Goal: Task Accomplishment & Management: Manage account settings

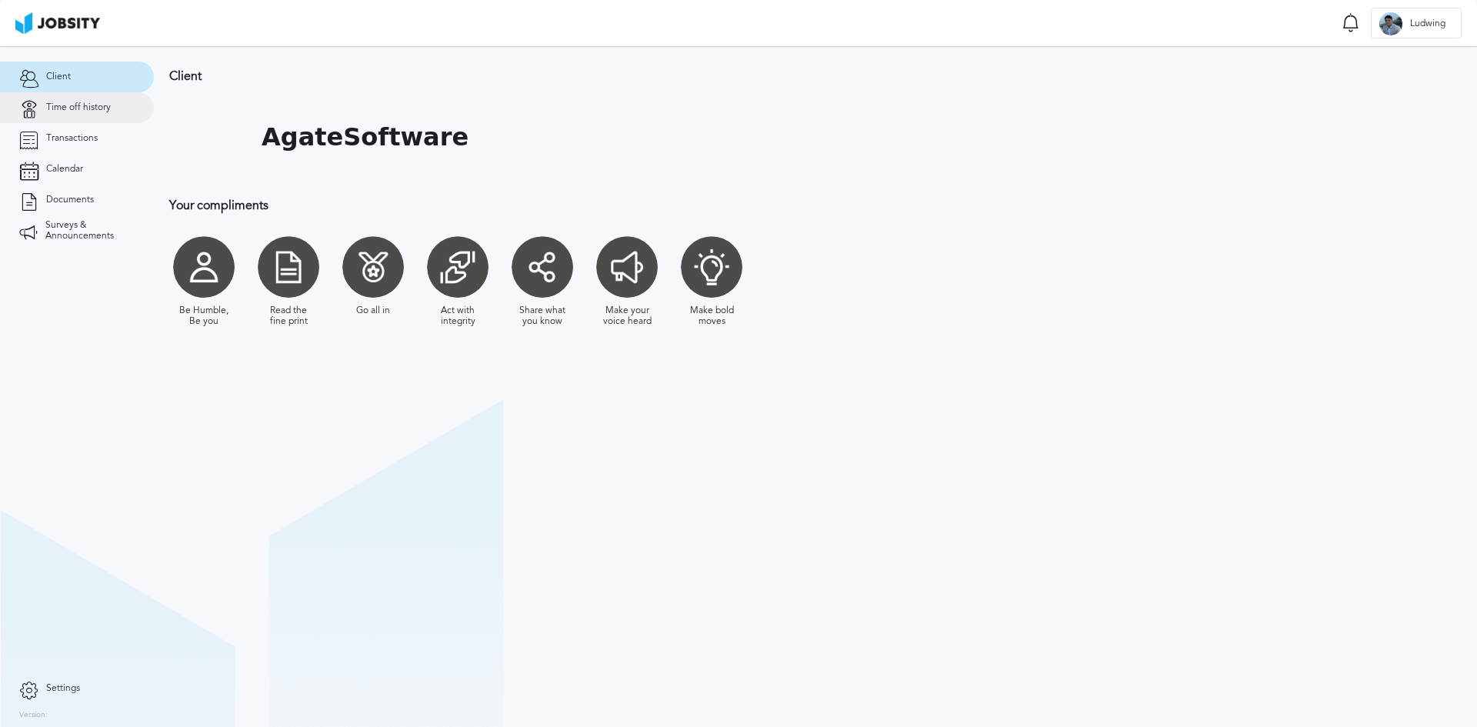
click at [65, 110] on span "Time off history" at bounding box center [78, 107] width 65 height 11
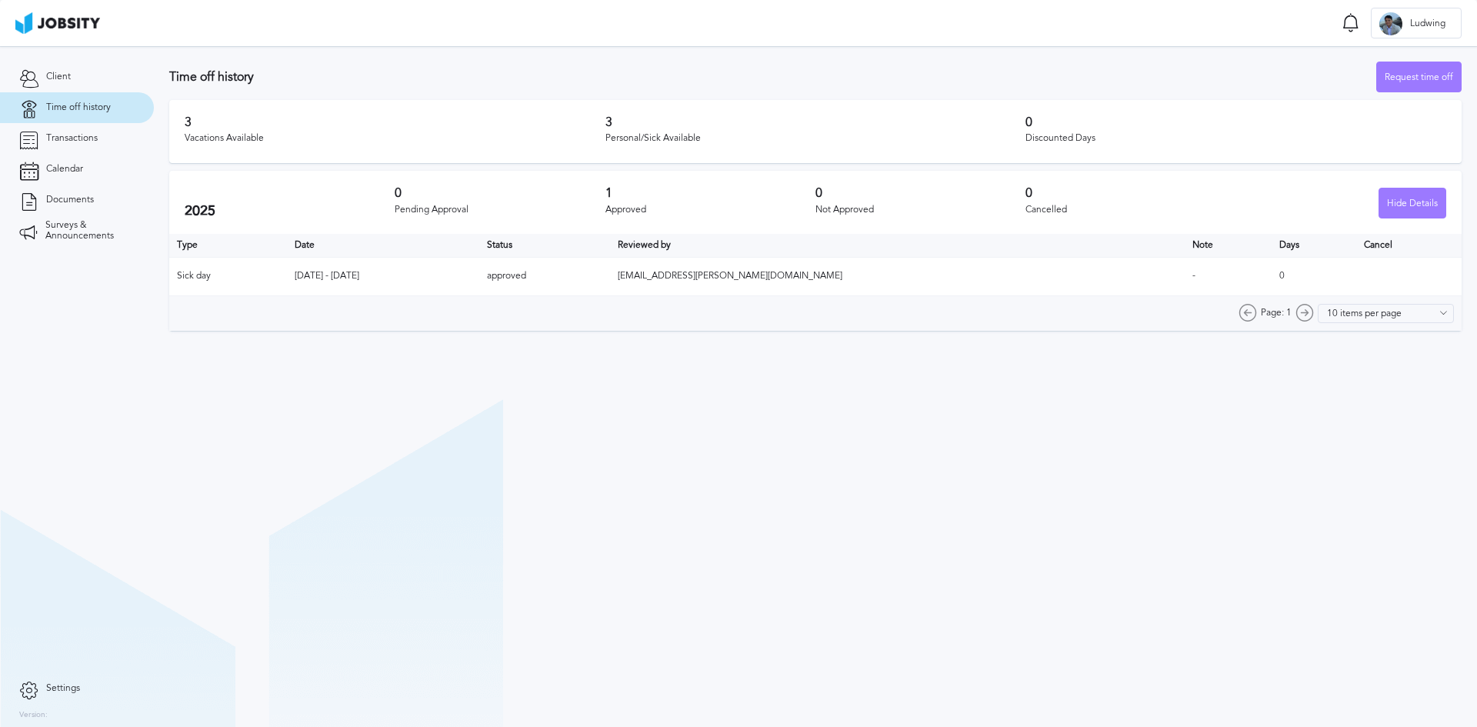
click at [811, 278] on span "[EMAIL_ADDRESS][PERSON_NAME][DOMAIN_NAME]" at bounding box center [730, 275] width 225 height 11
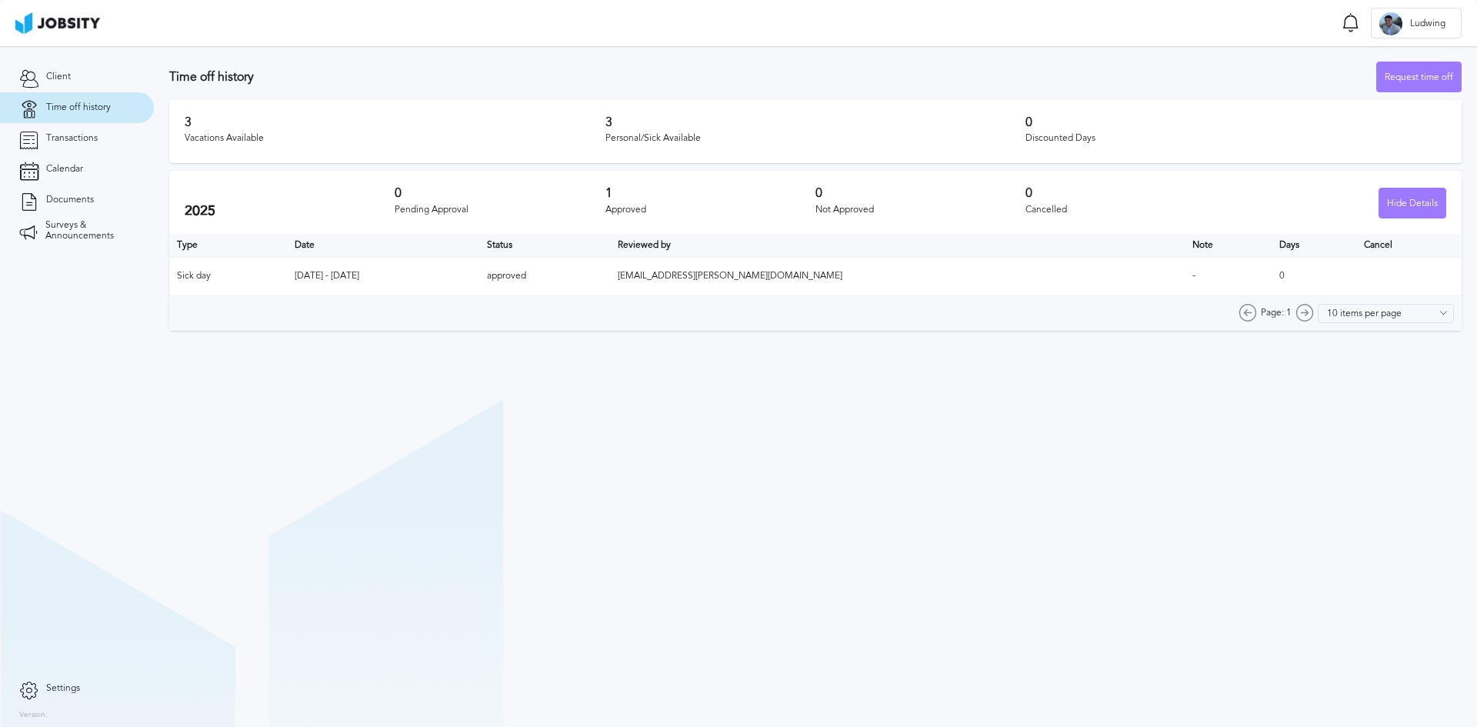
click at [873, 337] on section "Time off history Request time off 3 Vacations Available 3 Personal/Sick Availab…" at bounding box center [815, 192] width 1323 height 292
click at [1350, 312] on input "10 items per page" at bounding box center [1392, 313] width 124 height 19
click at [1253, 342] on section "Time off history Request time off 3 Vacations Available 3 Personal/Sick Availab…" at bounding box center [815, 386] width 1323 height 681
click at [1420, 78] on div "Request time off" at bounding box center [1419, 77] width 84 height 31
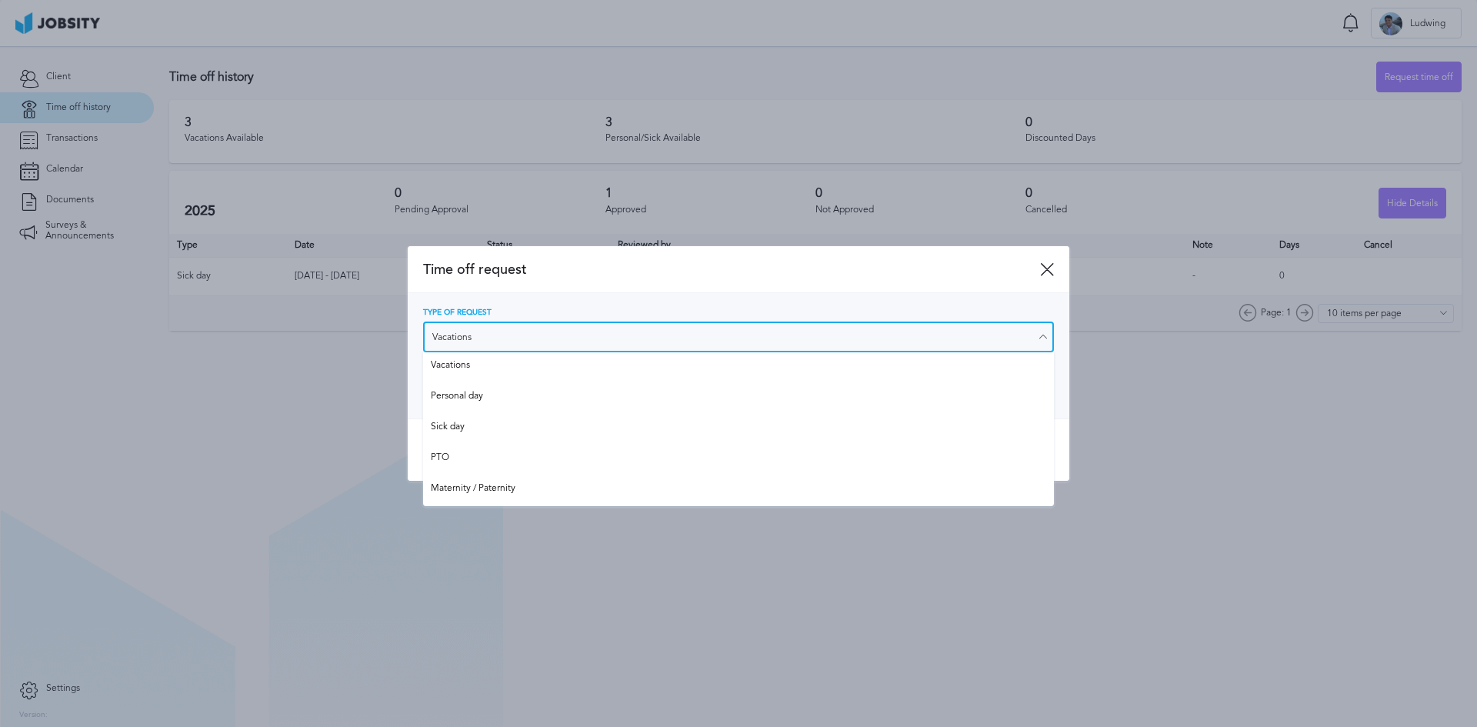
click at [566, 328] on input "Vacations" at bounding box center [738, 337] width 631 height 31
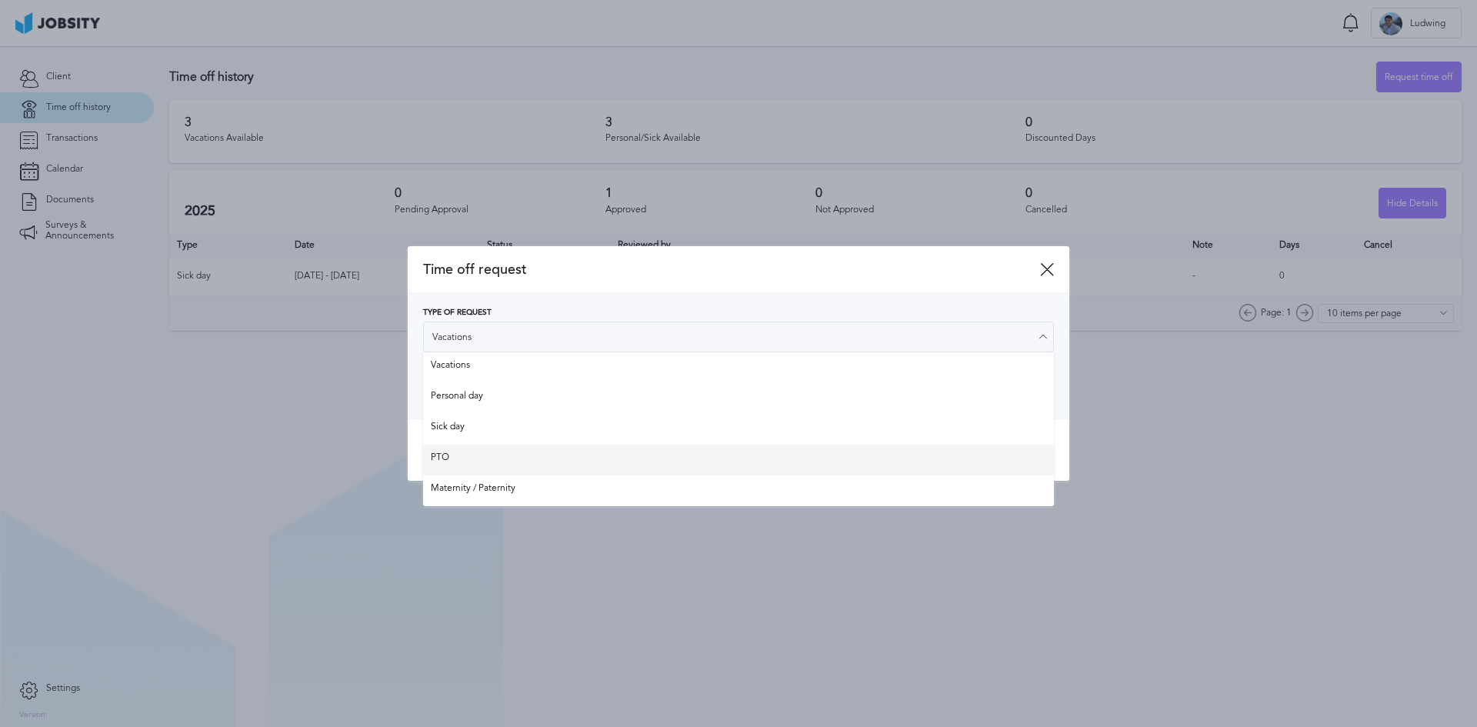
type input "PTO"
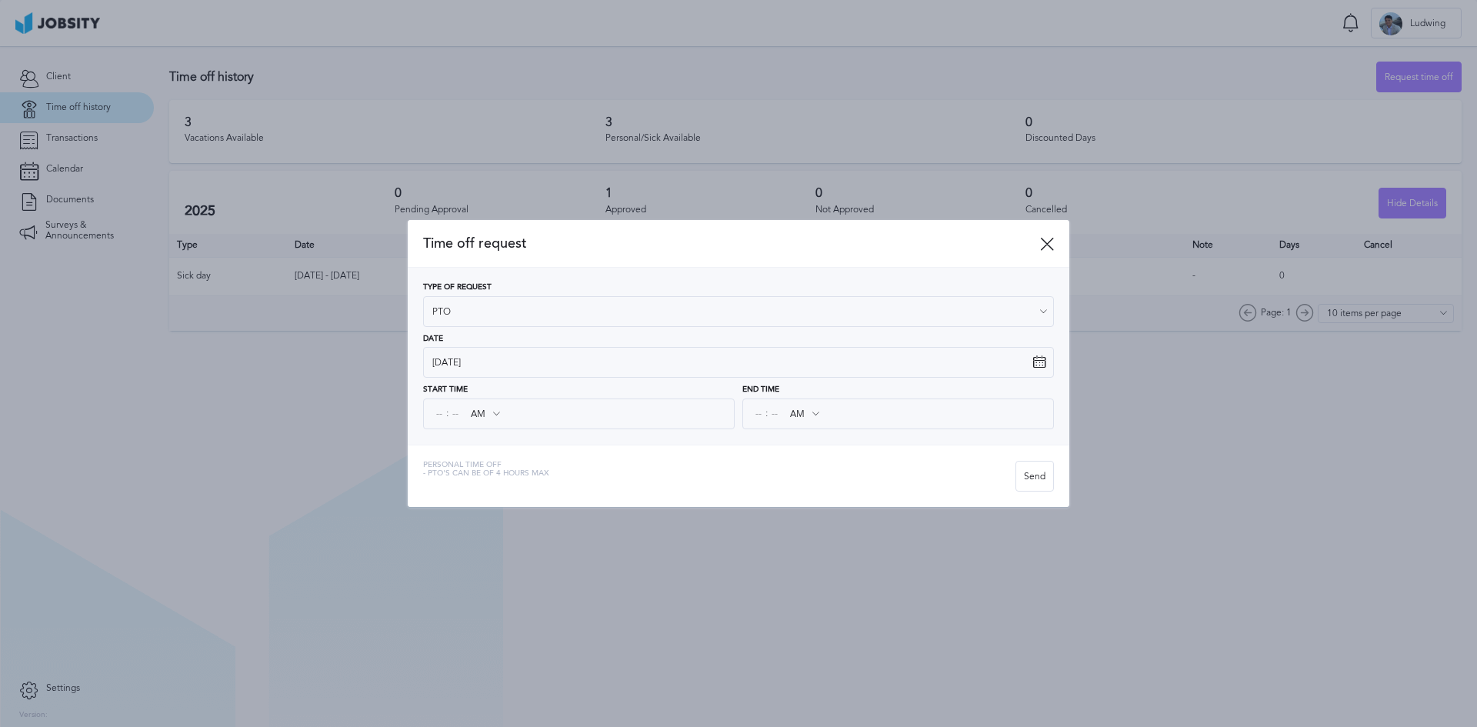
click at [456, 453] on div "Time off request Type of Request PTO Vacations Personal day Sick day PTO Matern…" at bounding box center [739, 363] width 662 height 286
click at [1049, 245] on icon at bounding box center [1047, 244] width 14 height 14
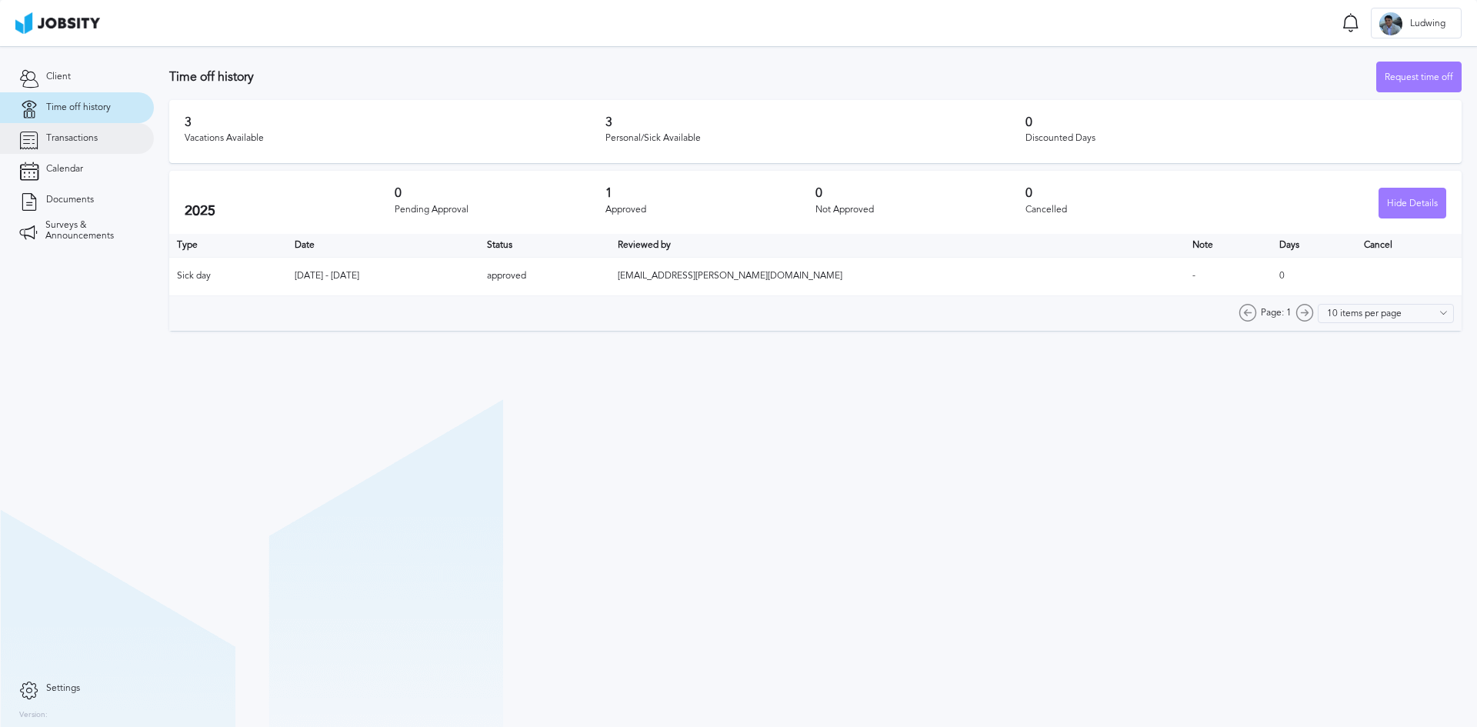
click at [62, 138] on span "Transactions" at bounding box center [72, 138] width 52 height 11
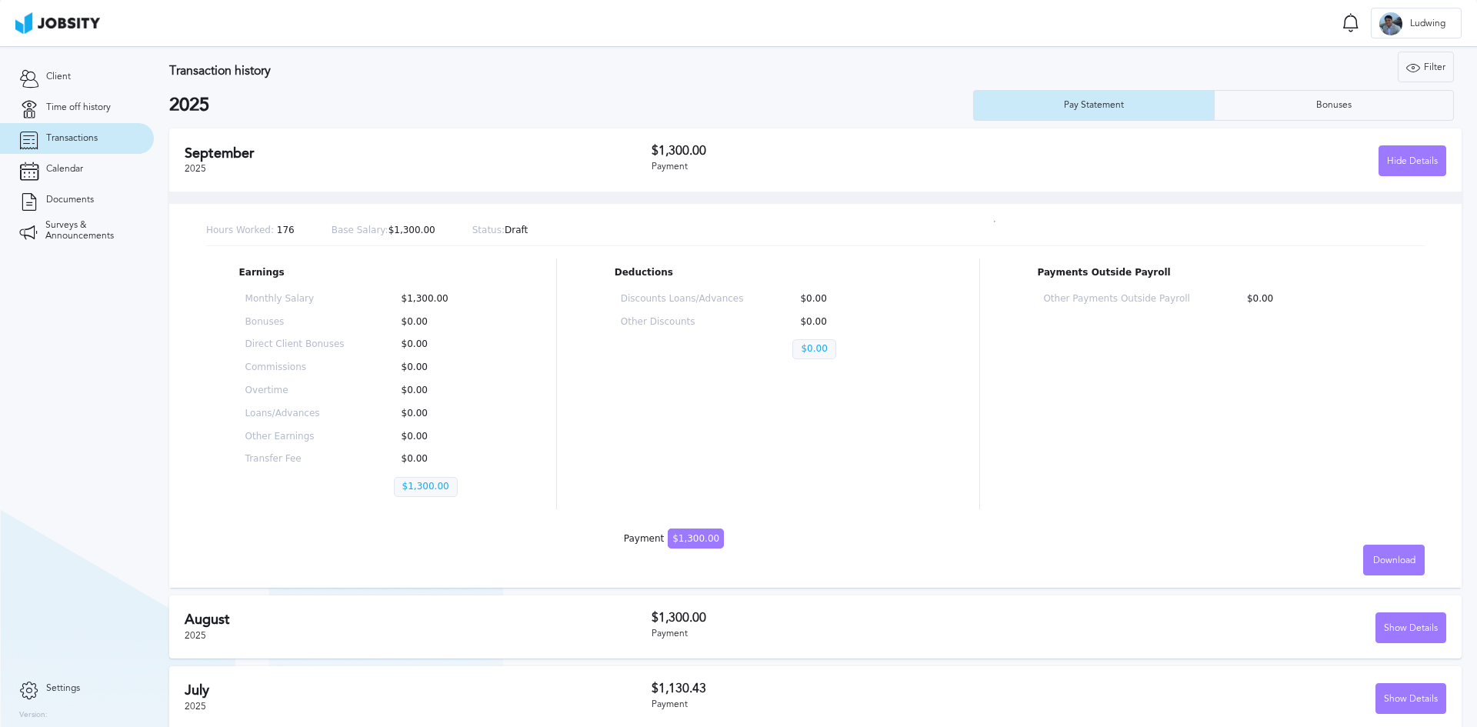
scroll to position [20, 0]
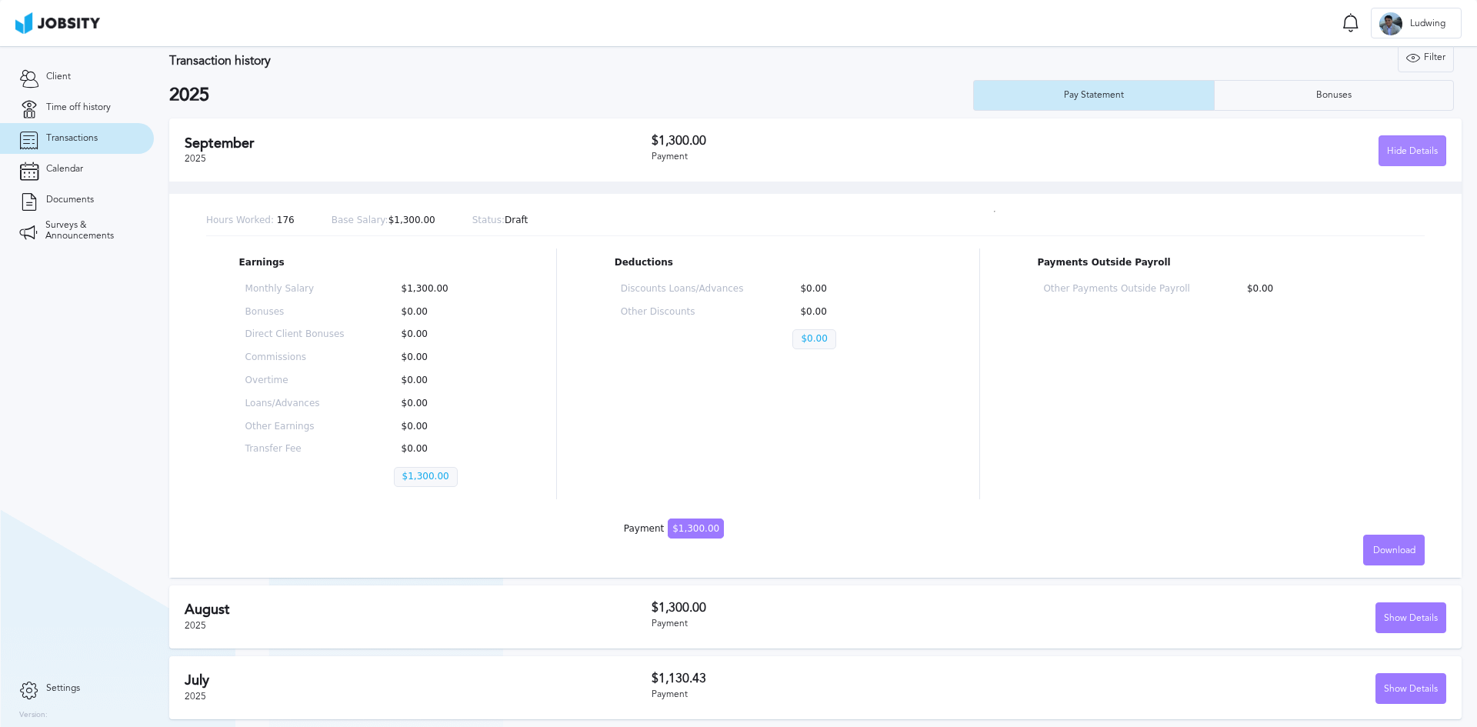
click at [1380, 154] on div "Hide Details" at bounding box center [1413, 151] width 66 height 31
